Goal: Task Accomplishment & Management: Complete application form

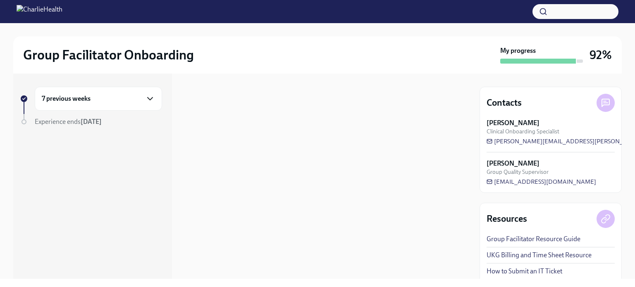
click at [150, 103] on icon "button" at bounding box center [150, 99] width 10 height 10
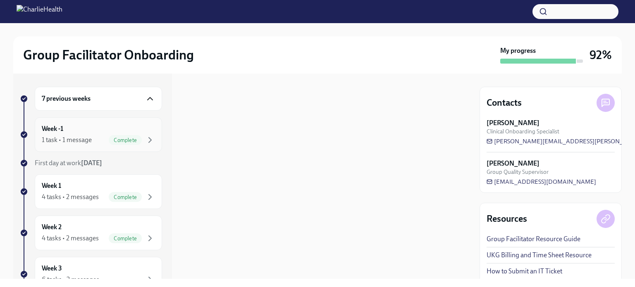
click at [139, 134] on div "Week -1 1 task • 1 message Complete" at bounding box center [98, 134] width 113 height 21
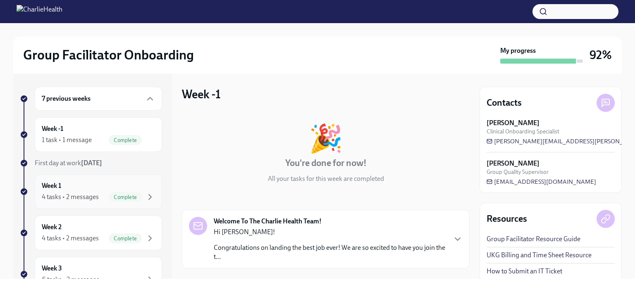
click at [142, 180] on div "Week 1 4 tasks • 2 messages Complete" at bounding box center [98, 191] width 127 height 35
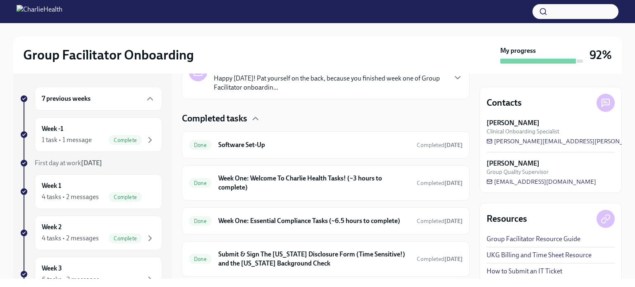
scroll to position [241, 0]
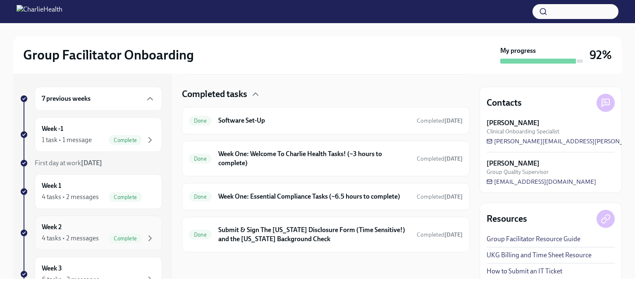
click at [141, 228] on div "Week 2 4 tasks • 2 messages Complete" at bounding box center [98, 233] width 113 height 21
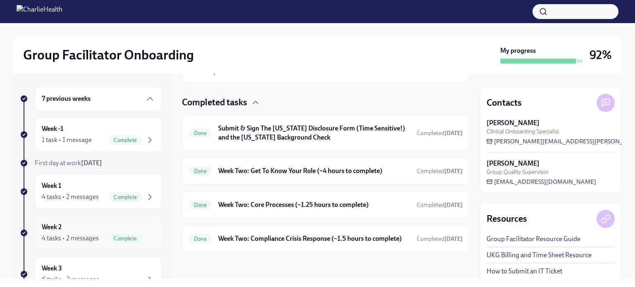
scroll to position [240, 0]
click at [396, 167] on h6 "Week Two: Get To Know Your Role (~4 hours to complete)" at bounding box center [314, 171] width 192 height 9
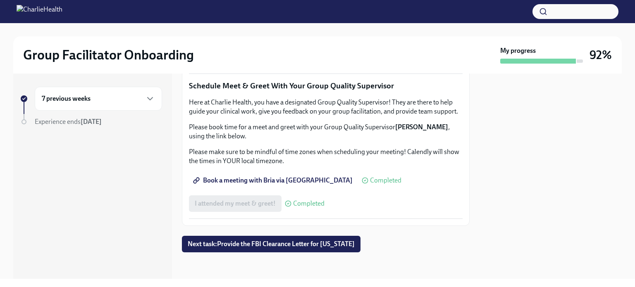
scroll to position [714, 0]
click at [311, 40] on span "Complete this form to schedule your observations" at bounding box center [270, 35] width 150 height 8
